Goal: Find specific page/section: Find specific page/section

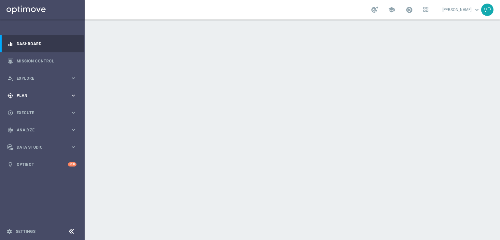
click at [75, 95] on icon "keyboard_arrow_right" at bounding box center [73, 95] width 6 height 6
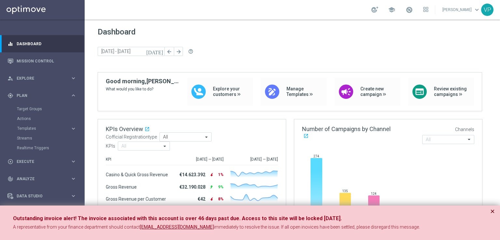
click at [492, 211] on button "×" at bounding box center [492, 212] width 5 height 8
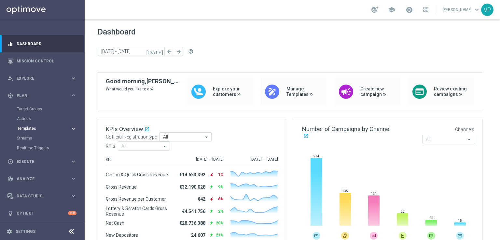
click at [31, 129] on span "Templates" at bounding box center [40, 129] width 47 height 4
click at [26, 139] on link "Optimail" at bounding box center [44, 138] width 48 height 5
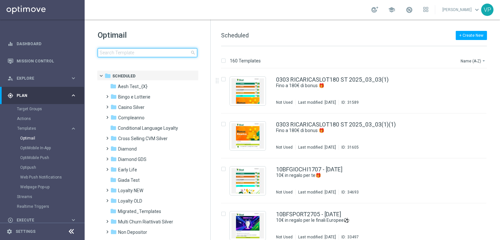
click at [143, 53] on input at bounding box center [148, 52] width 100 height 9
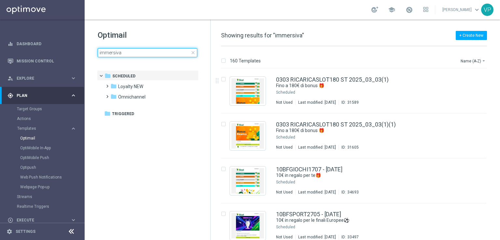
type input "immersiva"
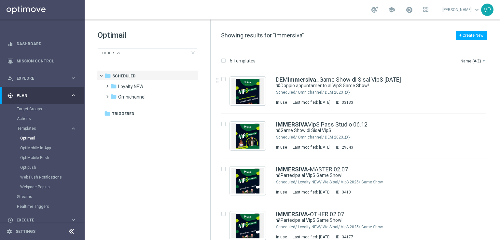
drag, startPoint x: 495, startPoint y: 101, endPoint x: 499, endPoint y: 151, distance: 50.6
click at [499, 151] on div "5 Templates Name (A-Z) arrow_drop_down Drag here to set row groups Drag here to…" at bounding box center [355, 143] width 289 height 194
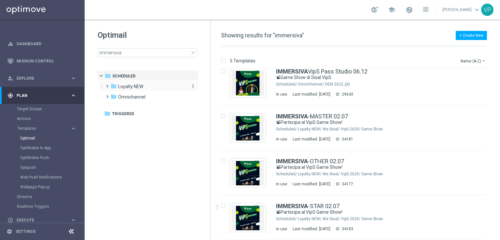
click at [112, 88] on icon "folder" at bounding box center [113, 86] width 7 height 7
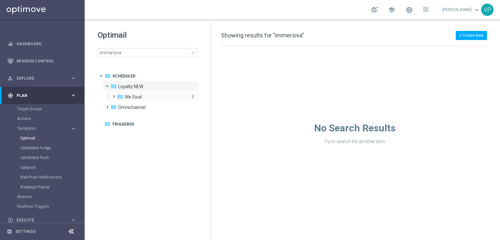
click at [139, 95] on span "We Sisal" at bounding box center [133, 97] width 17 height 6
click at [128, 108] on icon "folder" at bounding box center [126, 107] width 7 height 7
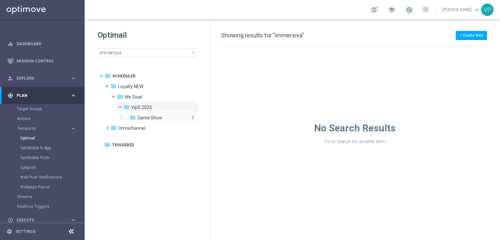
click at [161, 118] on span "Game Show" at bounding box center [149, 118] width 25 height 6
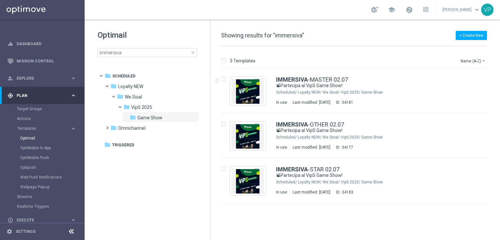
drag, startPoint x: 493, startPoint y: 127, endPoint x: 493, endPoint y: 196, distance: 69.0
click at [493, 196] on div "insert_drive_file IMMERSIVA -MASTER 02.07 📽Partecipa al VipS Game Show! Schedul…" at bounding box center [356, 136] width 284 height 135
click at [122, 106] on span at bounding box center [123, 105] width 3 height 3
click at [120, 105] on span at bounding box center [118, 104] width 3 height 3
click at [194, 51] on span "close" at bounding box center [192, 52] width 5 height 5
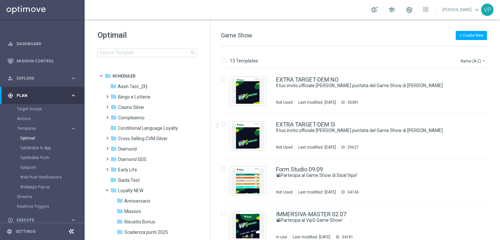
drag, startPoint x: 207, startPoint y: 106, endPoint x: 206, endPoint y: 141, distance: 35.5
click at [206, 141] on tree-viewport "folder Scheduled more_vert folder Aesh Test_{X} more_vert" at bounding box center [153, 154] width 113 height 169
